Goal: Transaction & Acquisition: Purchase product/service

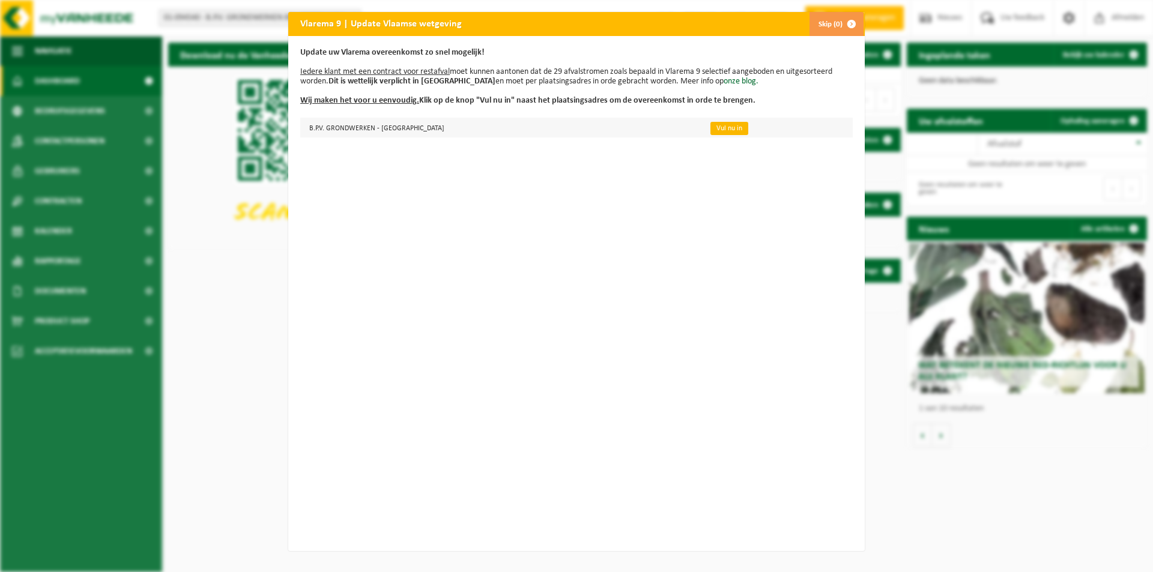
click at [711, 130] on link "Vul nu in" at bounding box center [730, 128] width 38 height 13
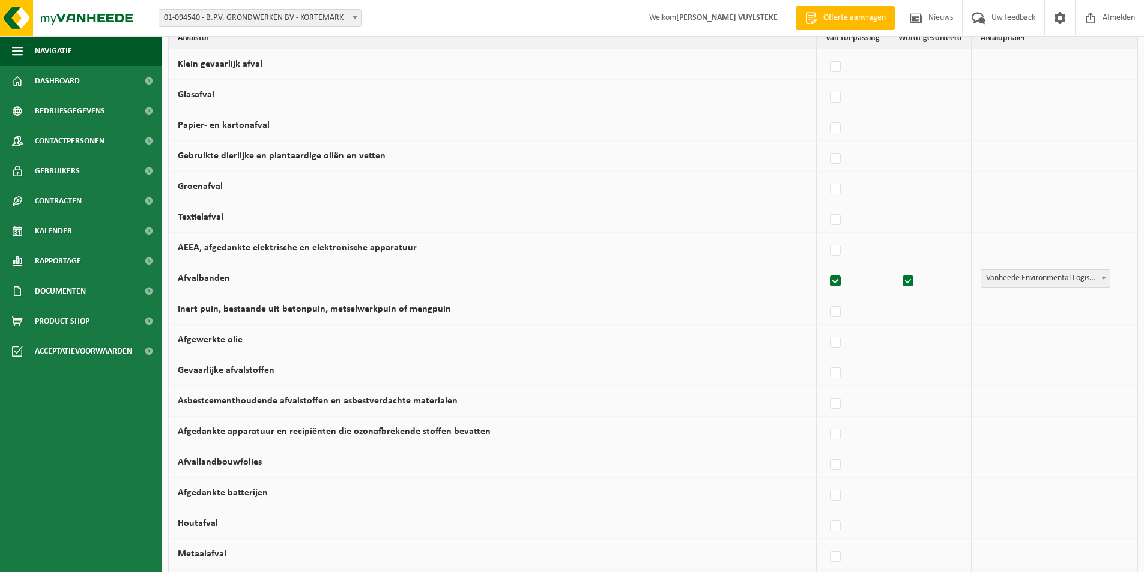
scroll to position [180, 0]
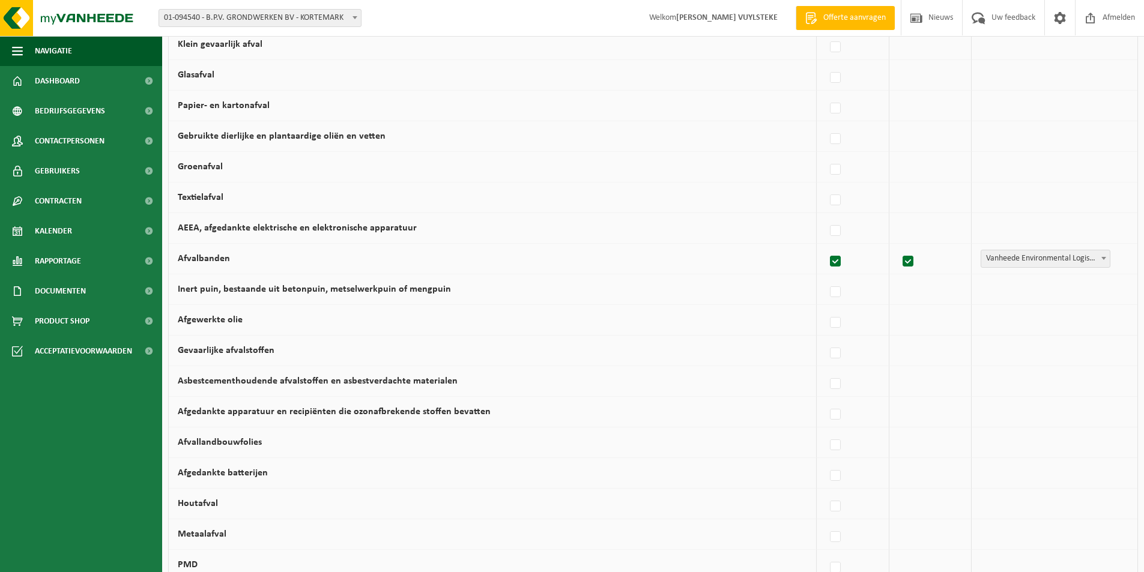
click at [469, 390] on td "Asbestcementhoudende afvalstoffen en asbestverdachte materialen" at bounding box center [493, 381] width 648 height 31
click at [470, 384] on td "Asbestcementhoudende afvalstoffen en asbestverdachte materialen" at bounding box center [493, 381] width 648 height 31
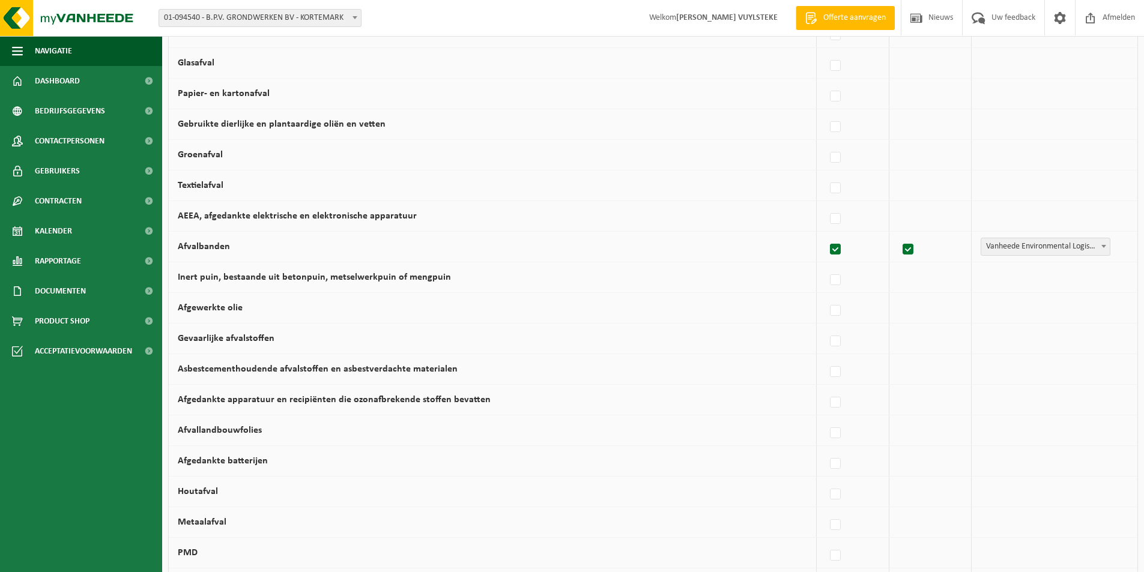
scroll to position [0, 0]
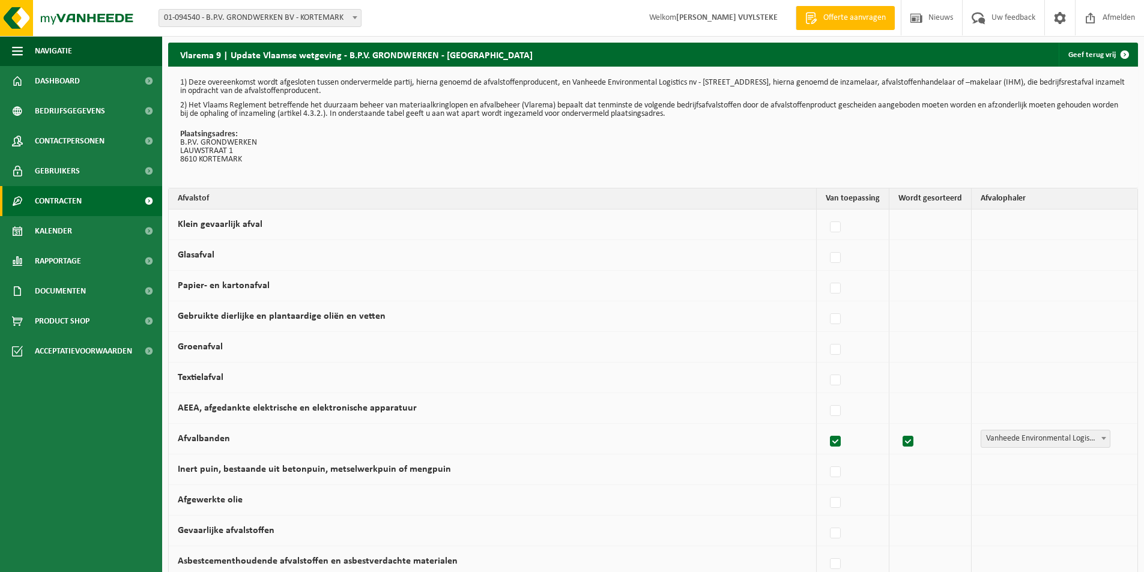
click at [77, 198] on span "Contracten" at bounding box center [58, 201] width 47 height 30
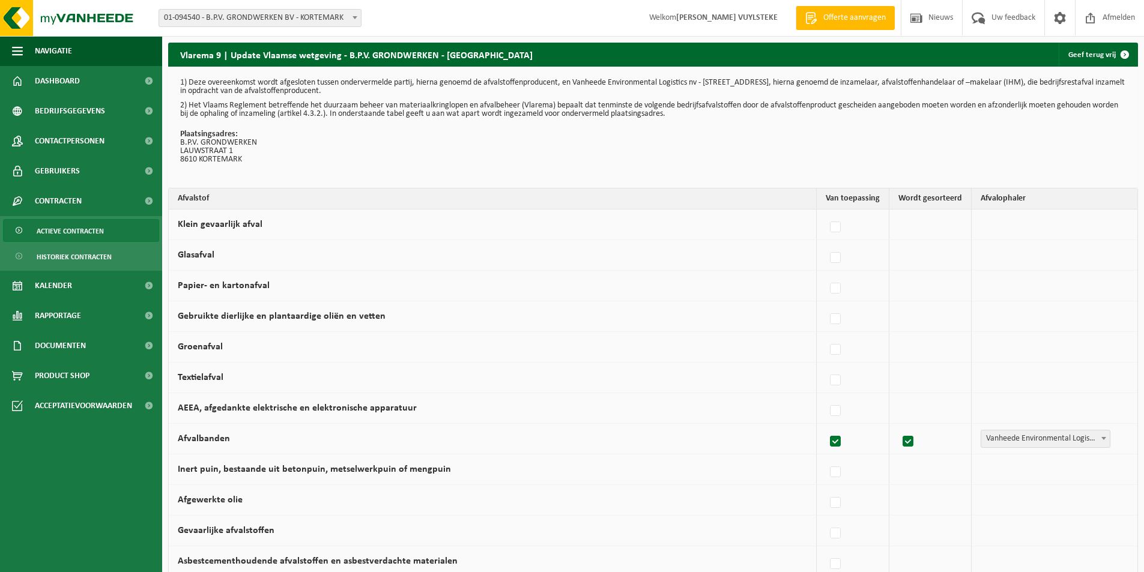
click at [78, 235] on span "Actieve contracten" at bounding box center [70, 231] width 67 height 23
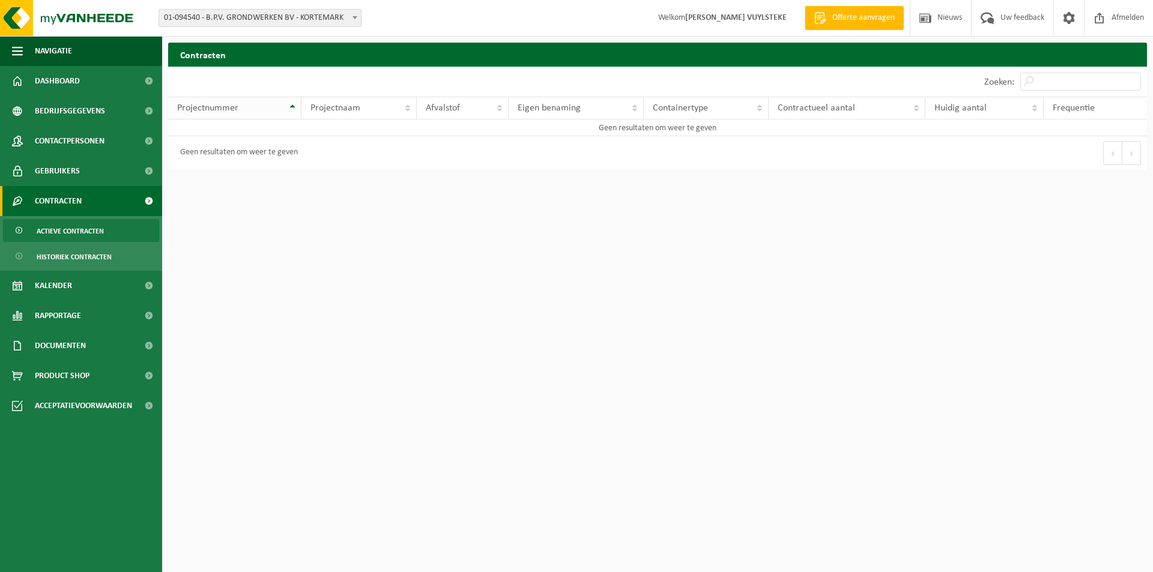
click at [294, 105] on th "Projectnummer" at bounding box center [234, 108] width 133 height 23
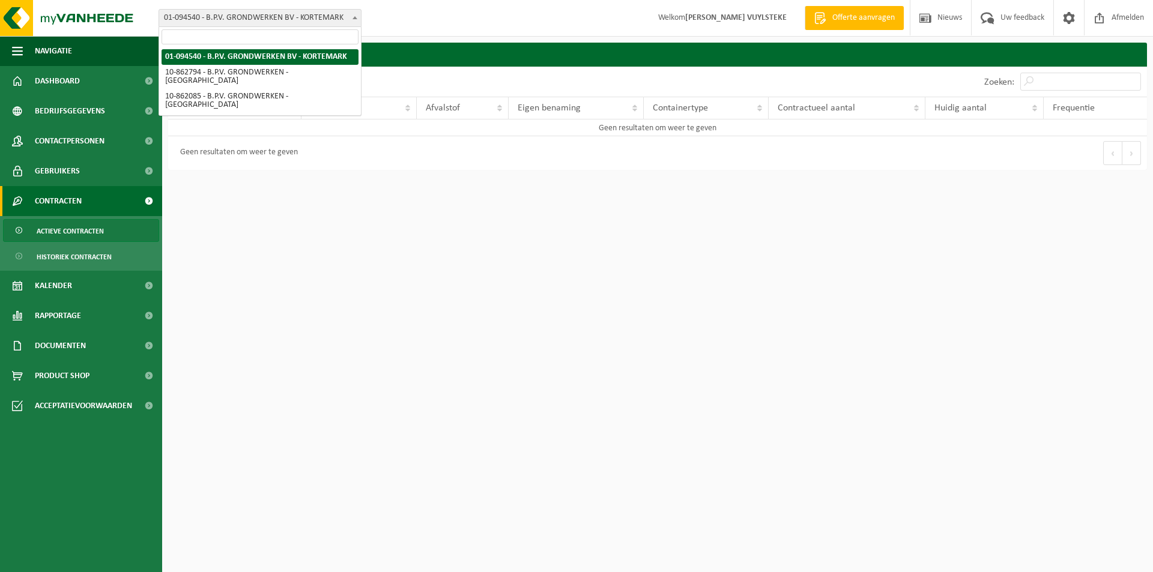
click at [354, 14] on span at bounding box center [355, 18] width 12 height 16
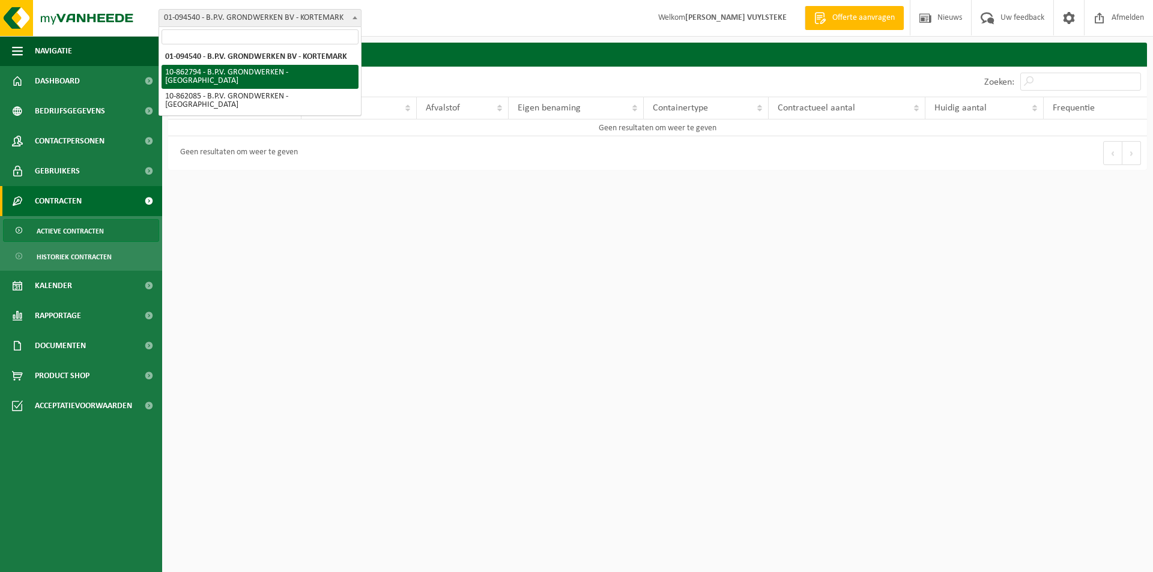
select select "101179"
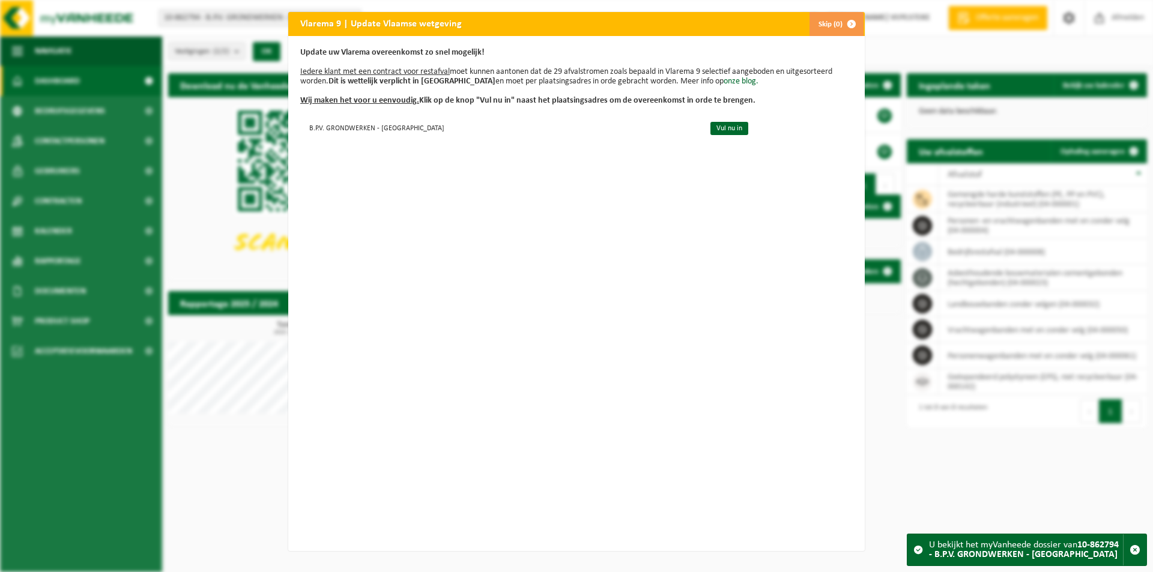
click at [840, 23] on span "button" at bounding box center [852, 24] width 24 height 24
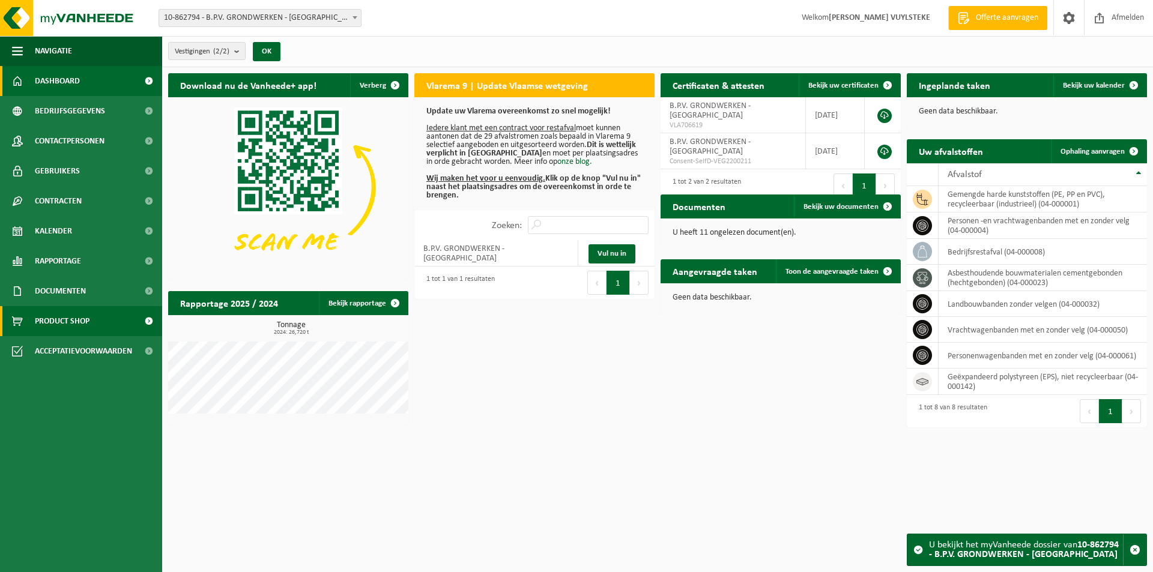
click at [105, 311] on link "Product Shop" at bounding box center [81, 321] width 162 height 30
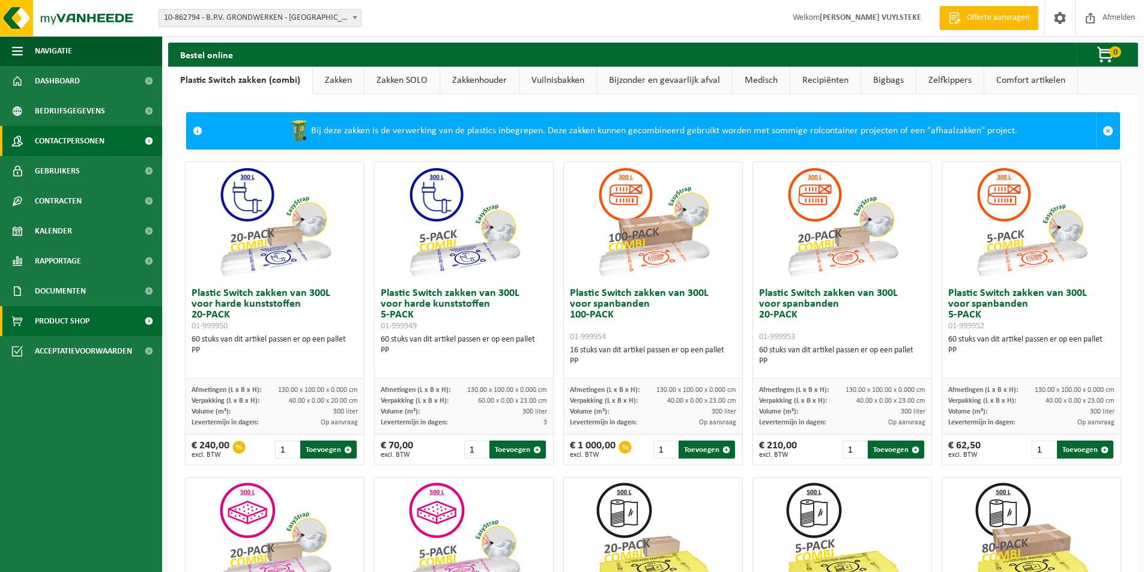
click at [62, 143] on span "Contactpersonen" at bounding box center [70, 141] width 70 height 30
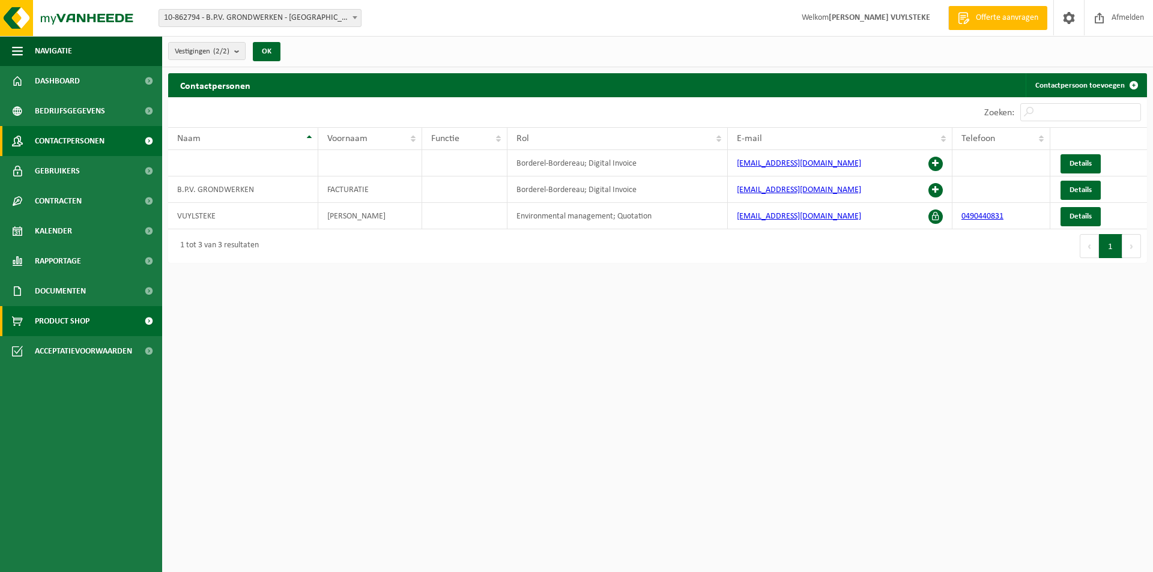
click at [59, 323] on span "Product Shop" at bounding box center [62, 321] width 55 height 30
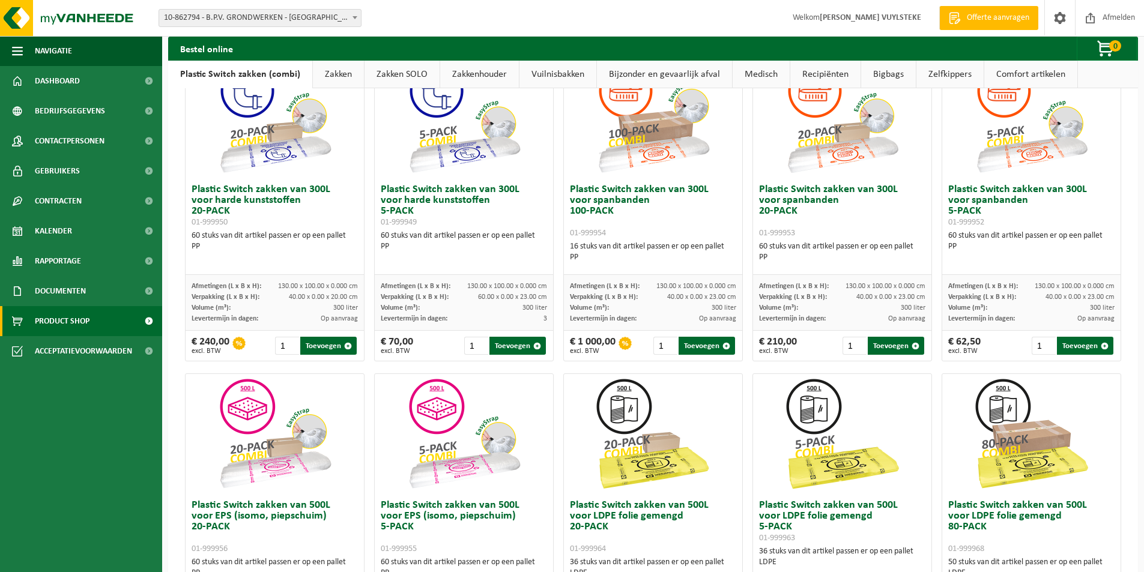
scroll to position [14, 0]
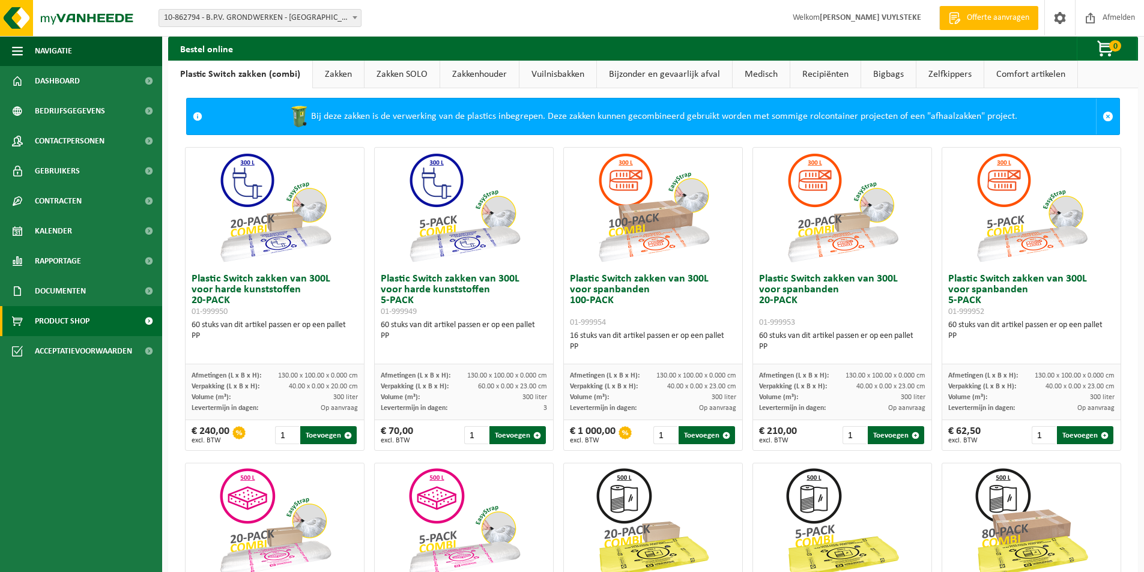
click at [754, 71] on link "Medisch" at bounding box center [761, 75] width 57 height 28
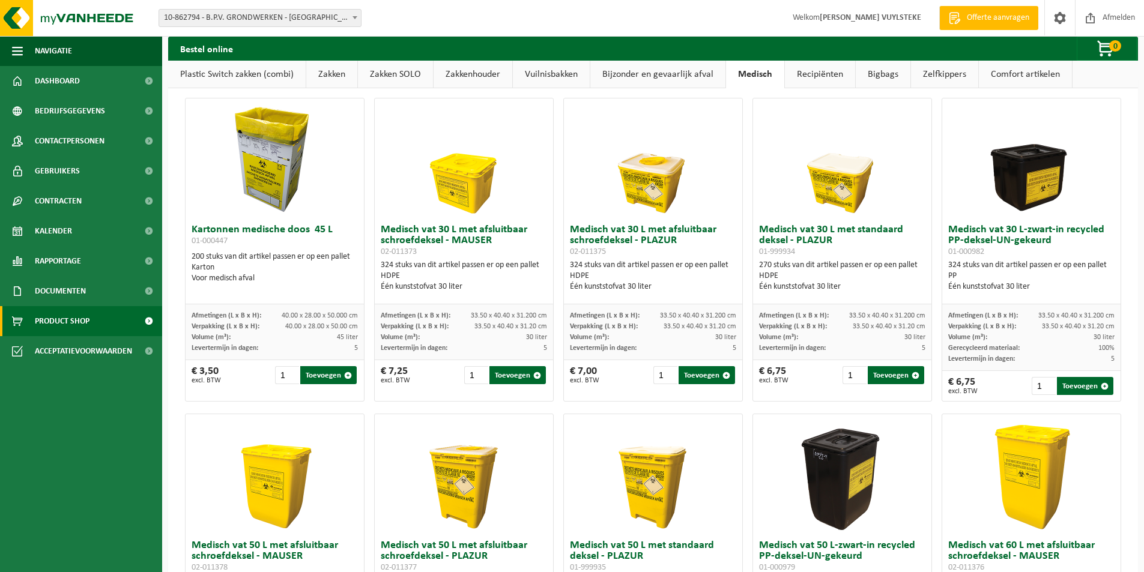
click at [942, 75] on link "Zelfkippers" at bounding box center [944, 75] width 67 height 28
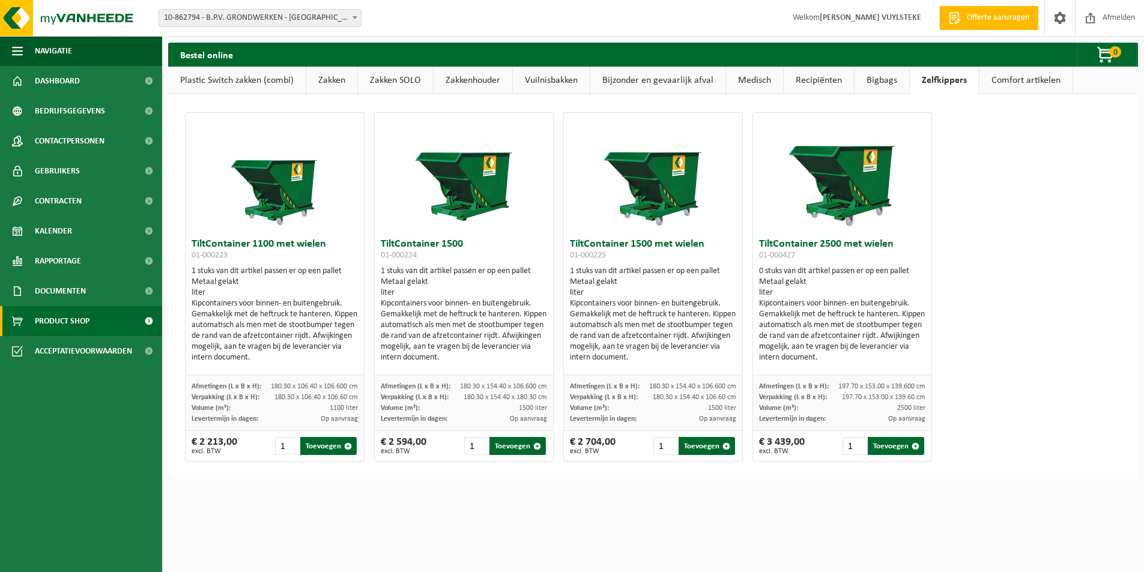
scroll to position [0, 0]
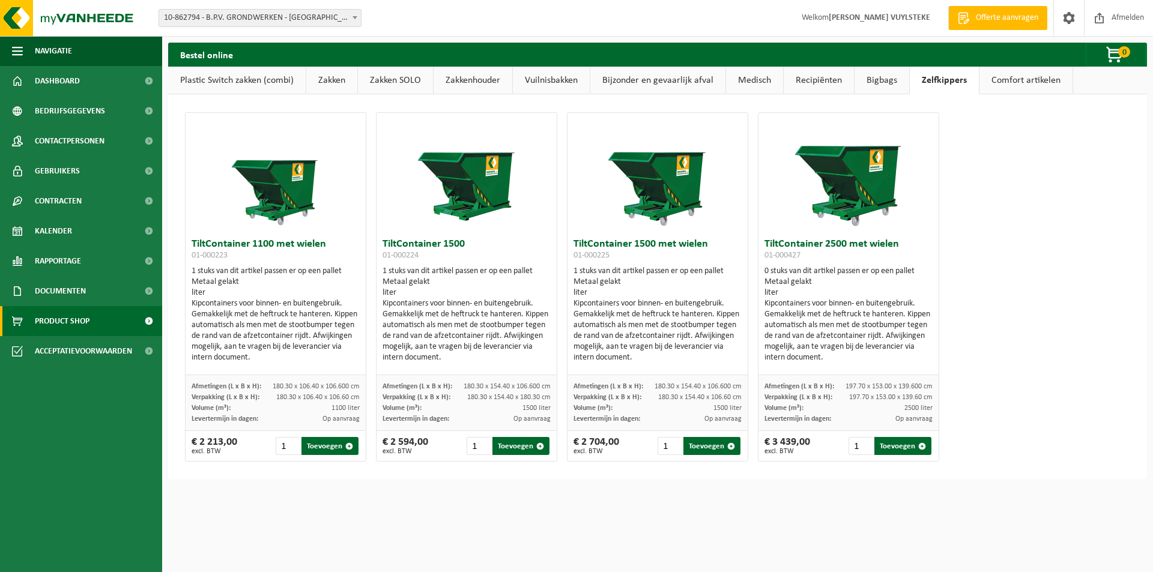
click at [648, 83] on link "Bijzonder en gevaarlijk afval" at bounding box center [657, 81] width 135 height 28
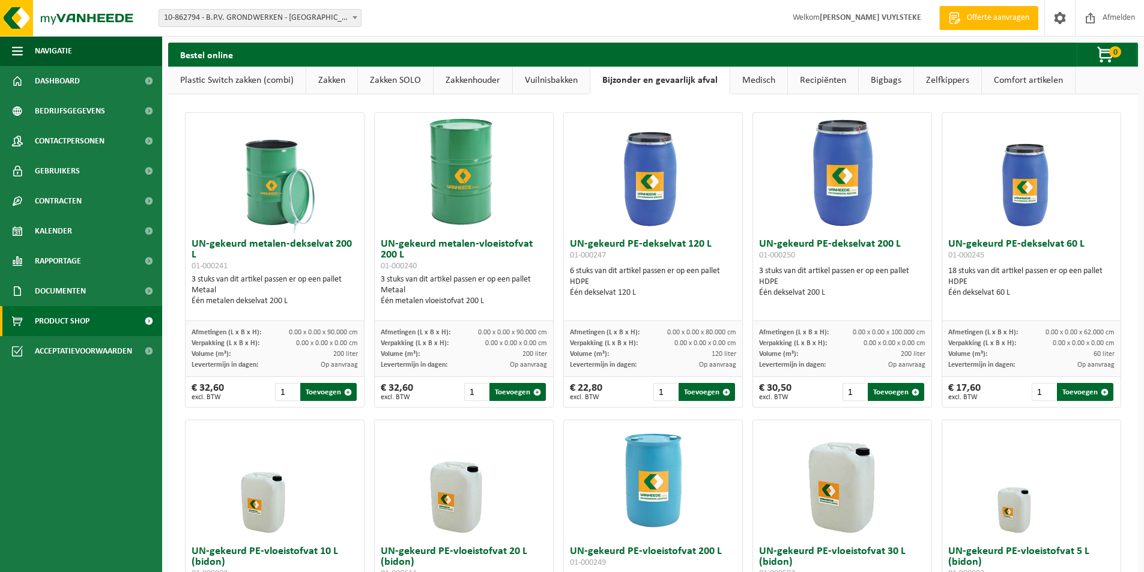
click at [285, 82] on link "Plastic Switch zakken (combi)" at bounding box center [237, 81] width 138 height 28
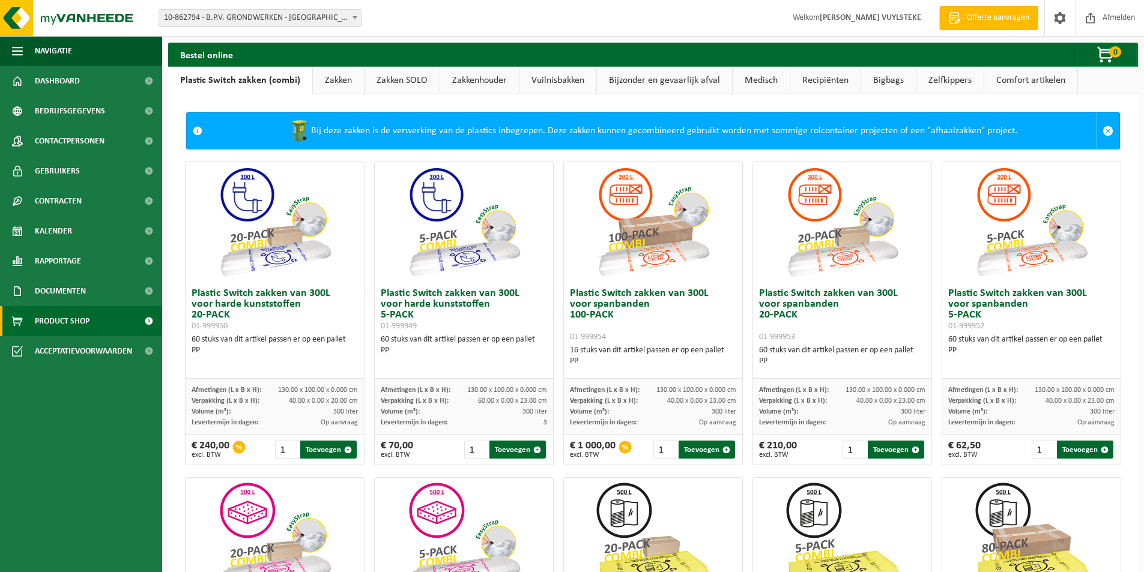
click at [326, 76] on link "Zakken" at bounding box center [338, 81] width 51 height 28
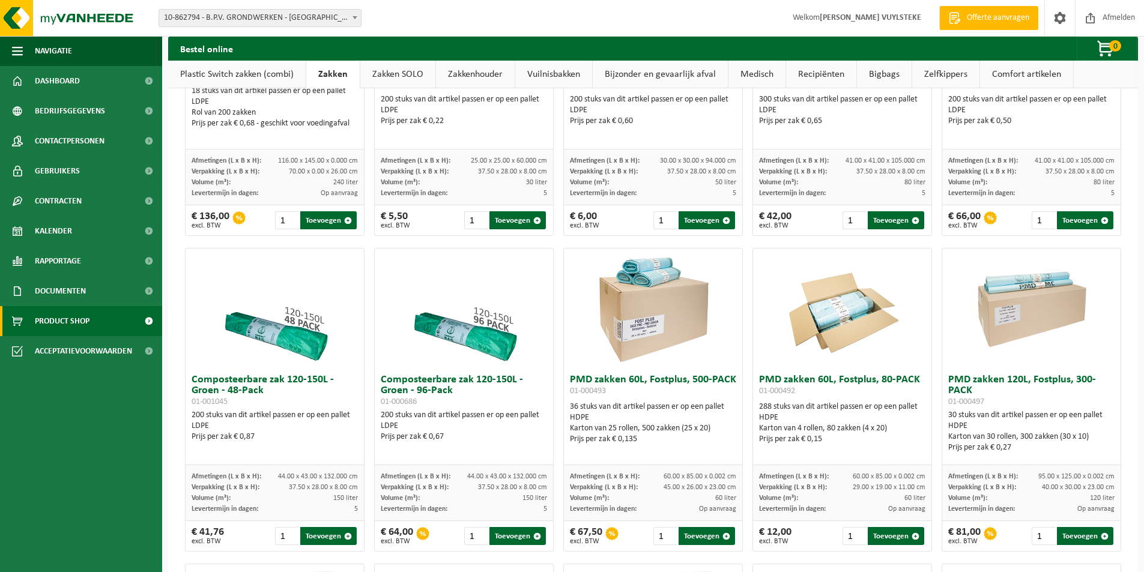
scroll to position [601, 0]
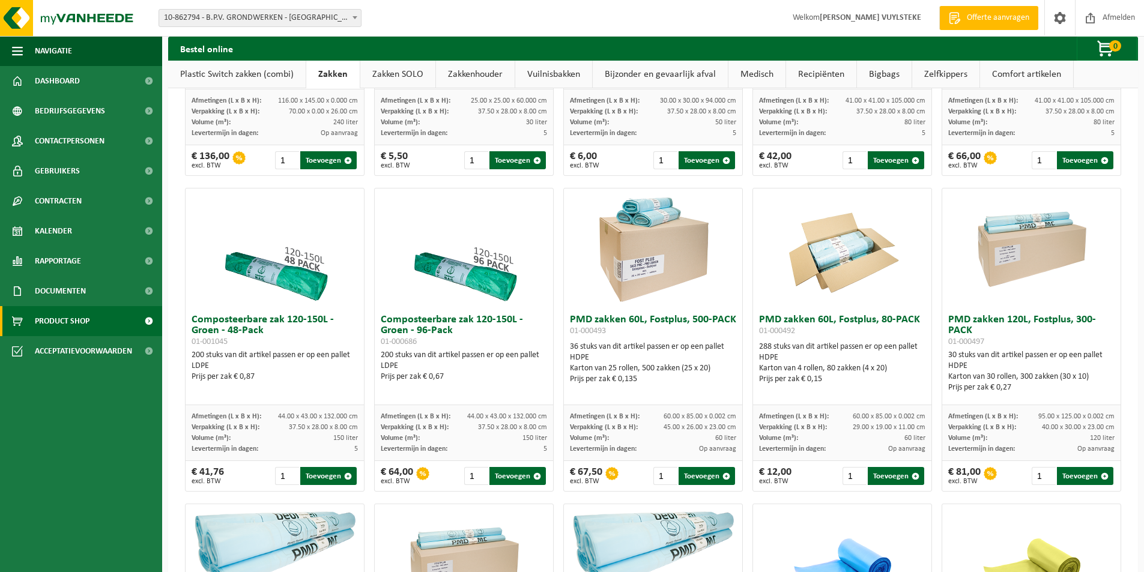
click at [627, 270] on img at bounding box center [653, 249] width 120 height 120
click at [635, 212] on img at bounding box center [653, 249] width 120 height 120
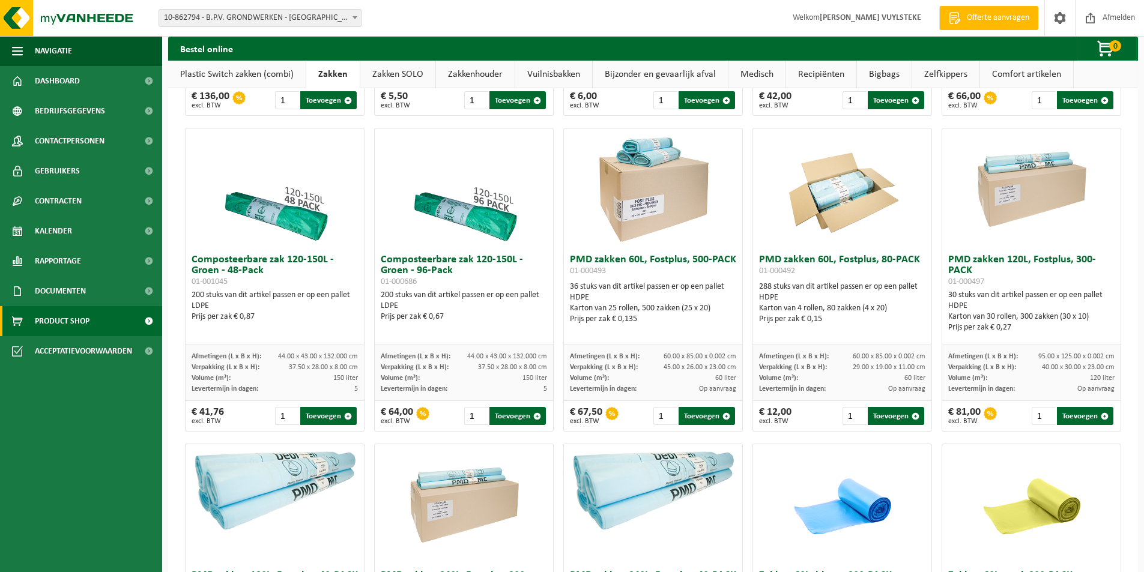
click at [592, 375] on span "Volume (m³):" at bounding box center [589, 378] width 39 height 7
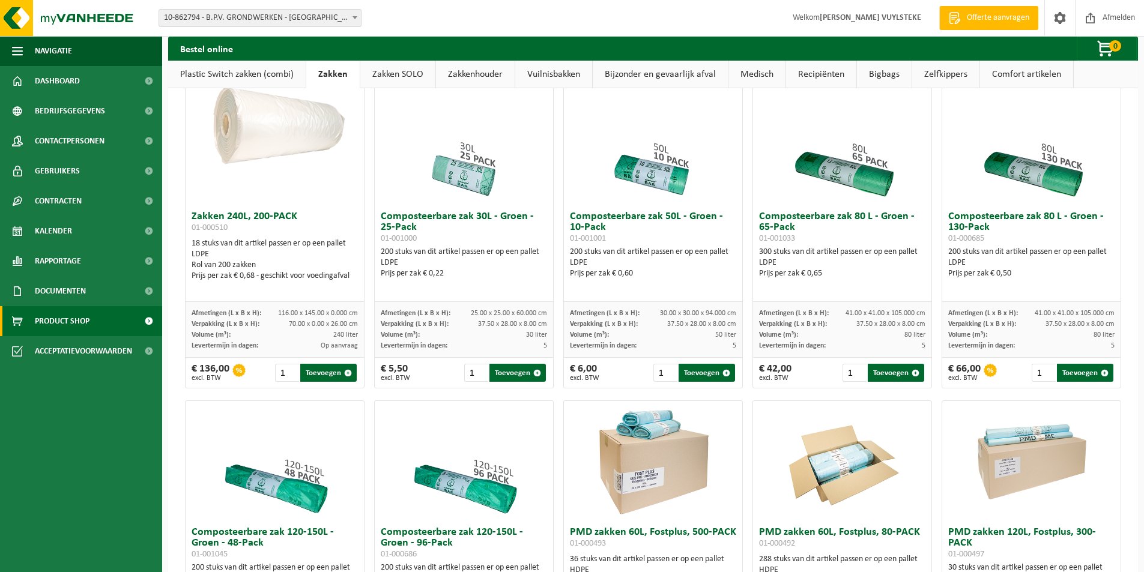
scroll to position [420, 0]
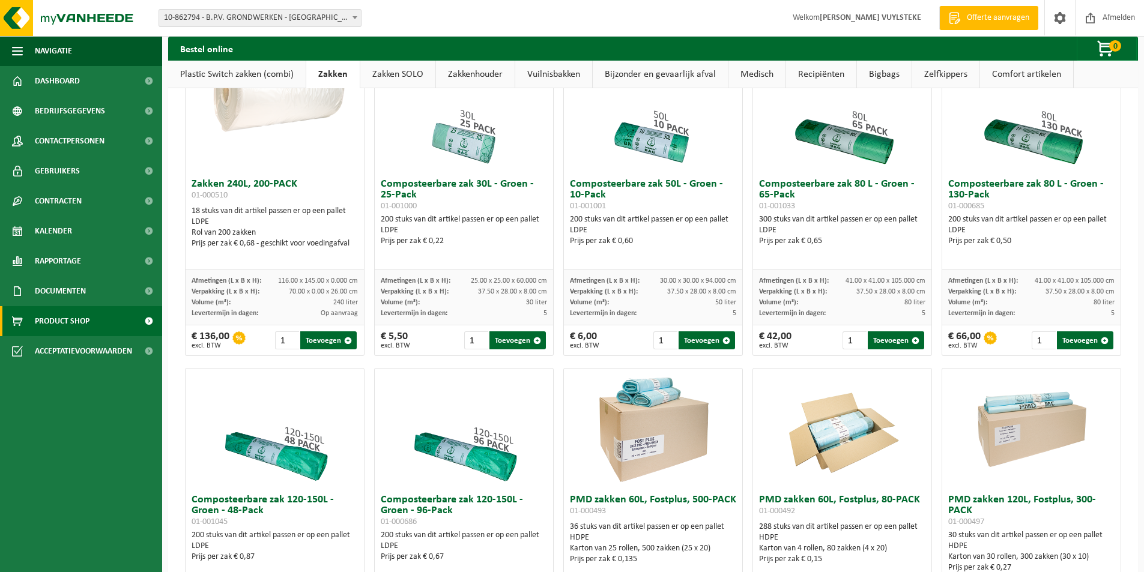
click at [645, 388] on img at bounding box center [653, 429] width 120 height 120
click at [631, 479] on img at bounding box center [653, 429] width 120 height 120
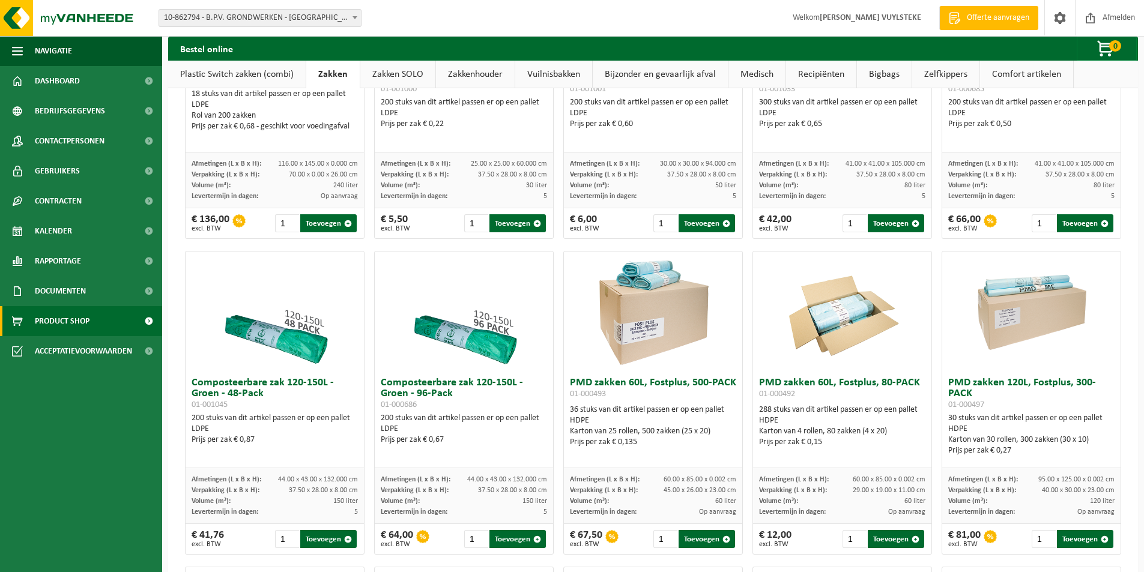
scroll to position [541, 0]
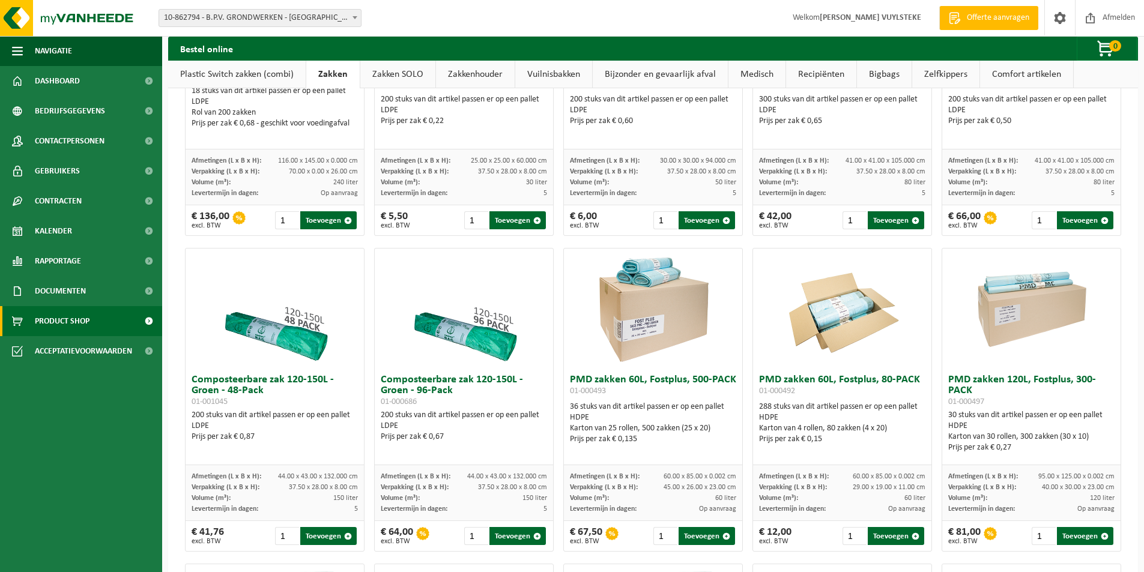
click at [623, 391] on h3 "PMD zakken 60L, Fostplus, 500-PACK 01-000493" at bounding box center [653, 387] width 166 height 24
click at [623, 383] on h3 "PMD zakken 60L, Fostplus, 500-PACK 01-000493" at bounding box center [653, 387] width 166 height 24
click at [612, 405] on div "36 stuks van dit artikel passen er op een pallet HDPE Karton van 25 rollen, 500…" at bounding box center [653, 423] width 166 height 43
click at [612, 410] on div "36 stuks van dit artikel passen er op een pallet HDPE Karton van 25 rollen, 500…" at bounding box center [653, 423] width 166 height 43
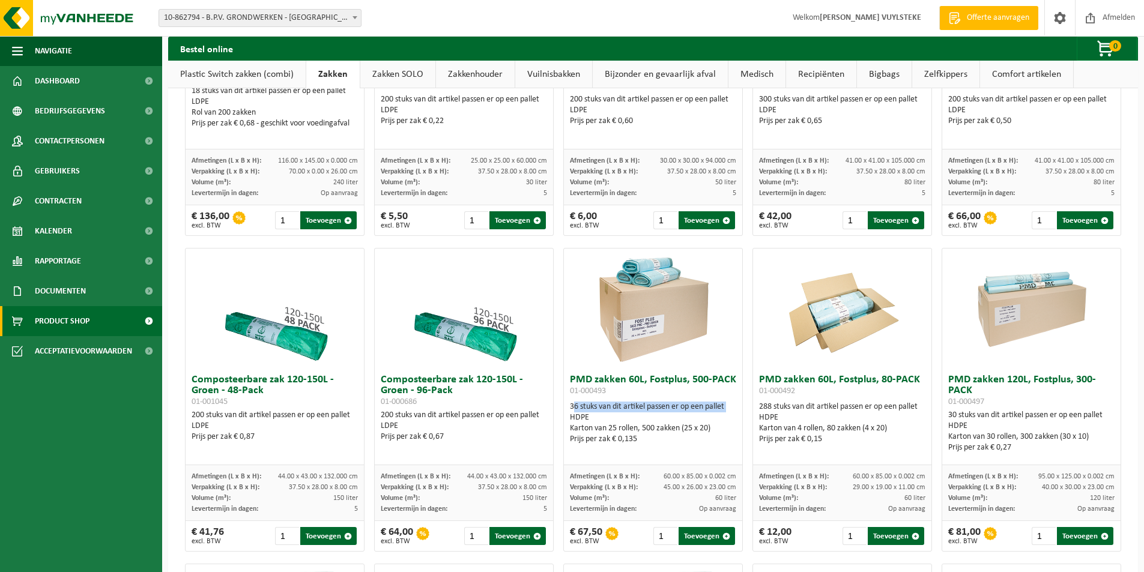
click at [612, 410] on div "36 stuks van dit artikel passen er op een pallet HDPE Karton van 25 rollen, 500…" at bounding box center [653, 423] width 166 height 43
click at [613, 425] on div "Karton van 25 rollen, 500 zakken (25 x 20)" at bounding box center [653, 428] width 166 height 11
drag, startPoint x: 630, startPoint y: 428, endPoint x: 604, endPoint y: 424, distance: 26.8
click at [604, 424] on div "Karton van 25 rollen, 500 zakken (25 x 20)" at bounding box center [653, 428] width 166 height 11
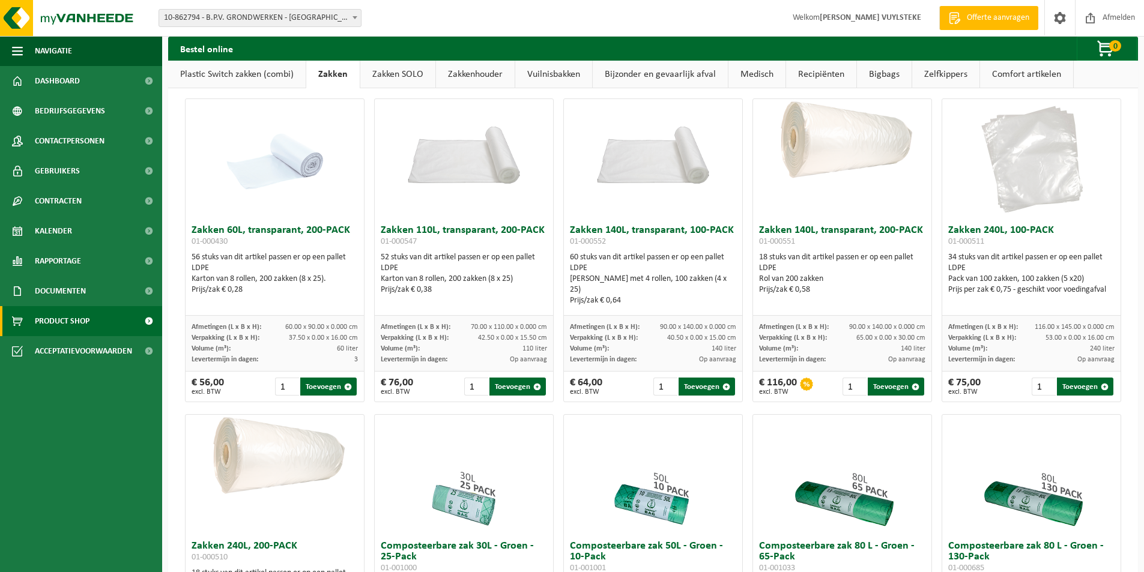
scroll to position [0, 0]
